Goal: Navigation & Orientation: Find specific page/section

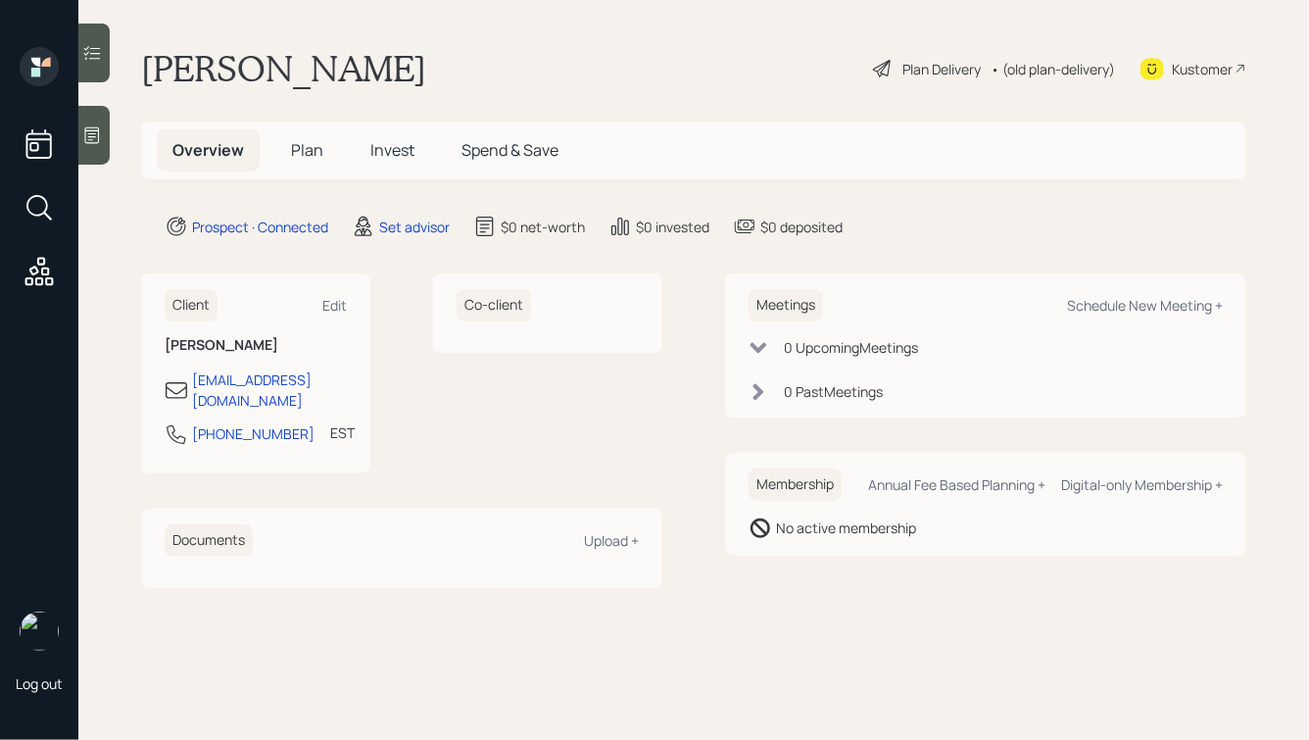
click at [92, 131] on icon at bounding box center [92, 135] width 20 height 20
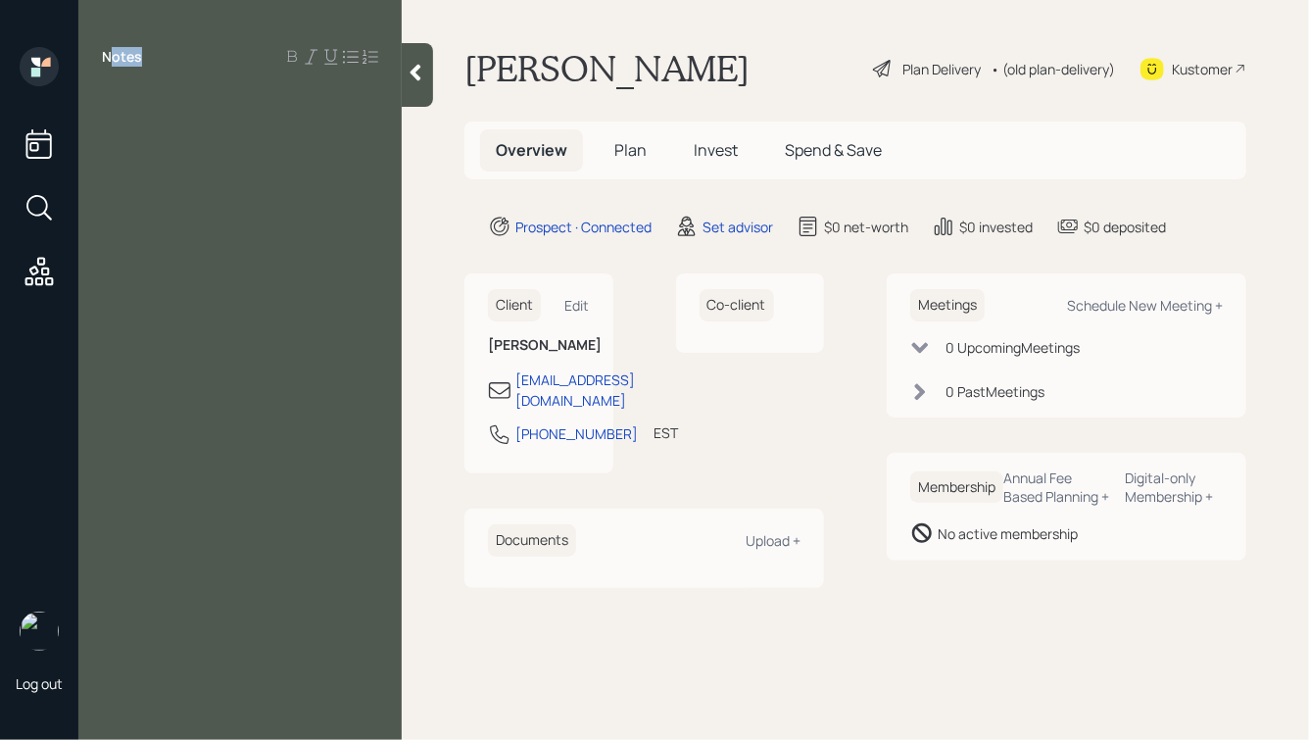
drag, startPoint x: 108, startPoint y: 51, endPoint x: 157, endPoint y: 80, distance: 57.1
click at [157, 80] on div "Notes" at bounding box center [239, 381] width 323 height 669
